Goal: Task Accomplishment & Management: Manage account settings

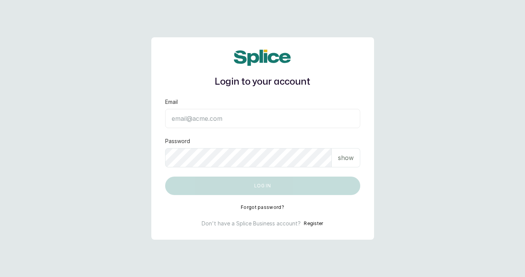
type input "[EMAIL_ADDRESS][DOMAIN_NAME]"
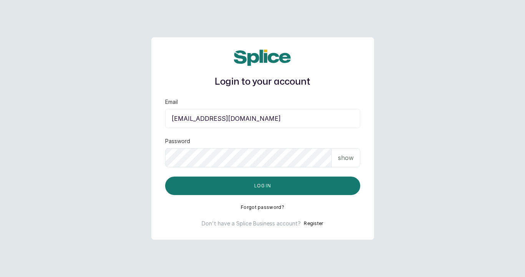
click at [340, 162] on p "show" at bounding box center [346, 157] width 16 height 9
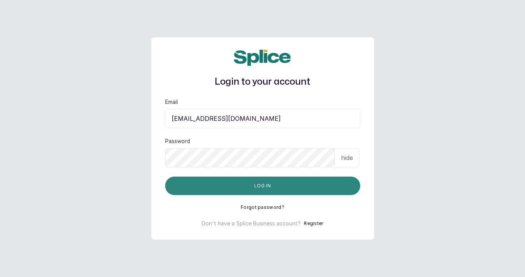
click at [266, 191] on button "Log in" at bounding box center [262, 185] width 195 height 18
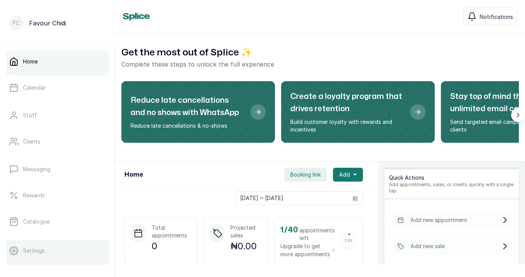
click at [35, 261] on div at bounding box center [57, 262] width 103 height 3
click at [47, 248] on link "Settings" at bounding box center [57, 251] width 103 height 22
